Goal: Task Accomplishment & Management: Manage account settings

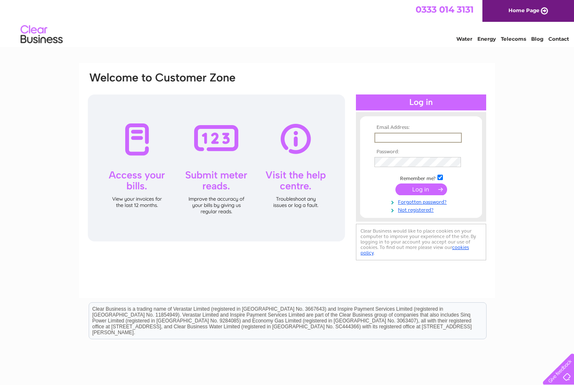
type input "[EMAIL_ADDRESS][DOMAIN_NAME]"
click at [421, 190] on input "submit" at bounding box center [422, 190] width 52 height 12
click at [429, 190] on input "submit" at bounding box center [422, 189] width 52 height 12
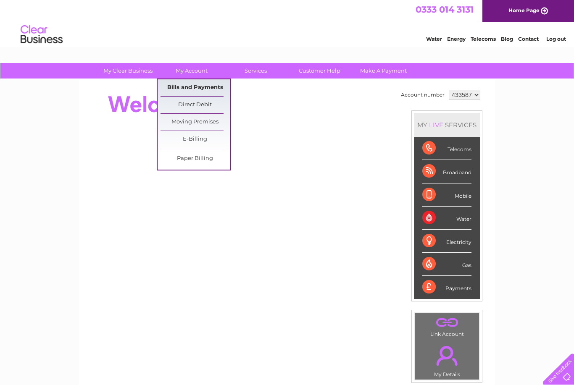
click at [200, 90] on link "Bills and Payments" at bounding box center [195, 87] width 69 height 17
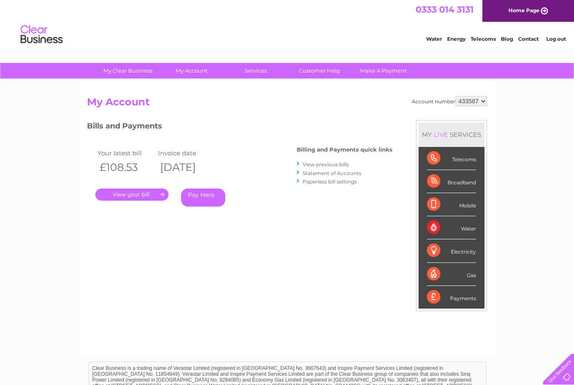
click at [329, 163] on link "View previous bills" at bounding box center [326, 164] width 46 height 6
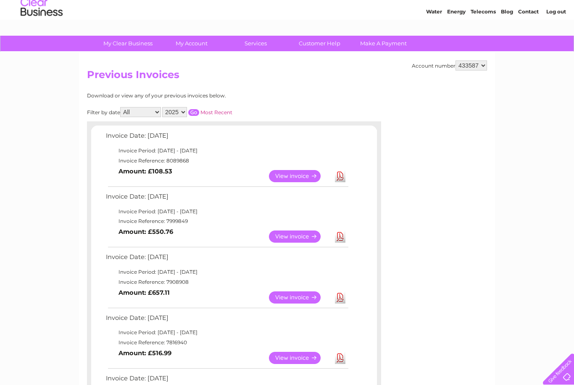
scroll to position [29, 0]
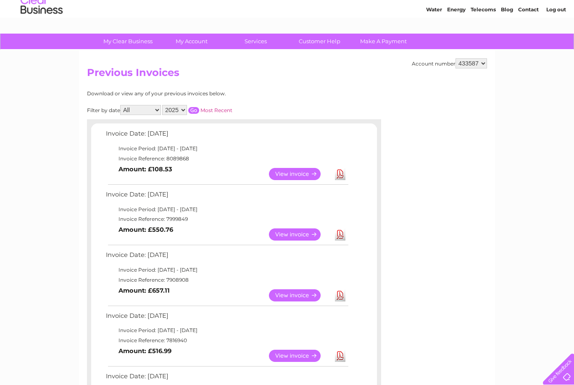
click at [300, 235] on link "View" at bounding box center [300, 235] width 62 height 12
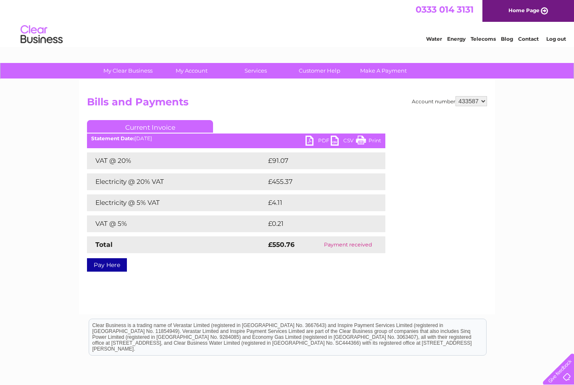
click at [312, 140] on link "PDF" at bounding box center [318, 142] width 25 height 12
